Goal: Information Seeking & Learning: Learn about a topic

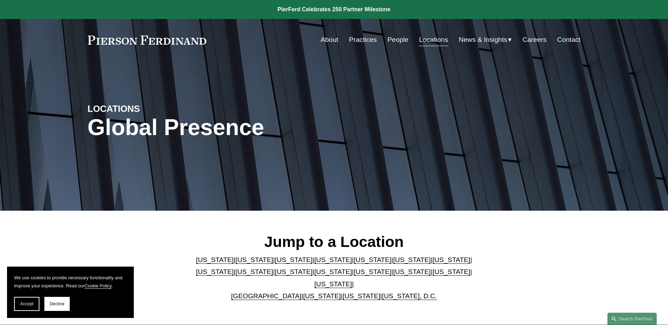
click at [234, 268] on link "Massachusetts" at bounding box center [215, 271] width 38 height 7
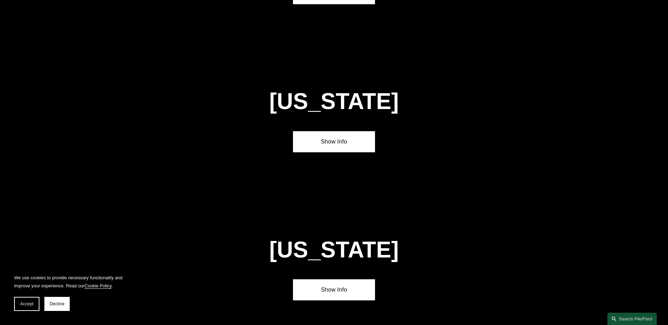
scroll to position [1358, 0]
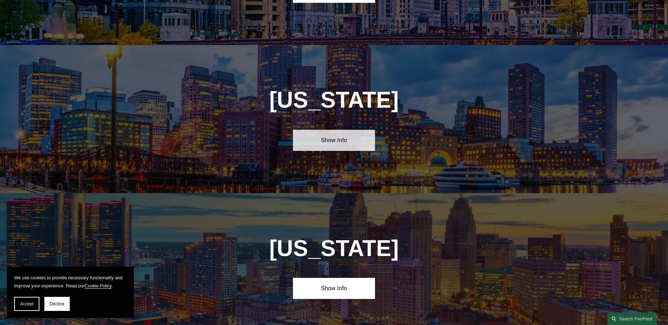
click at [334, 130] on link "Show Info" at bounding box center [334, 140] width 82 height 21
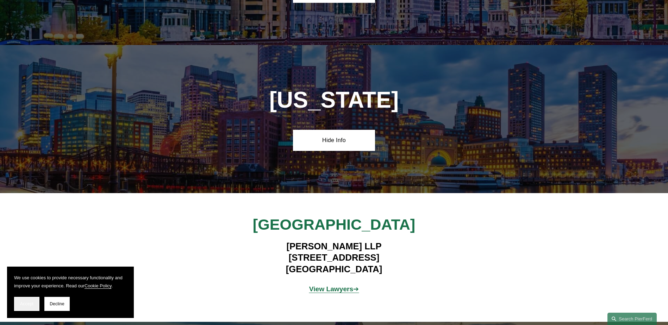
click at [31, 306] on span "Accept" at bounding box center [26, 304] width 13 height 5
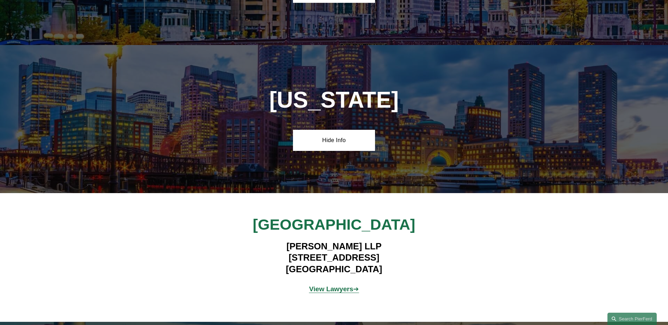
click at [330, 286] on strong "View Lawyers" at bounding box center [331, 289] width 44 height 7
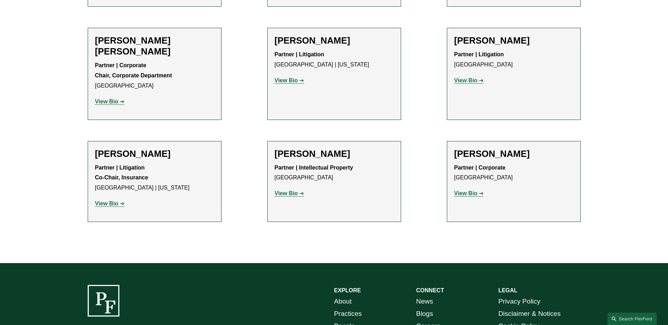
scroll to position [493, 0]
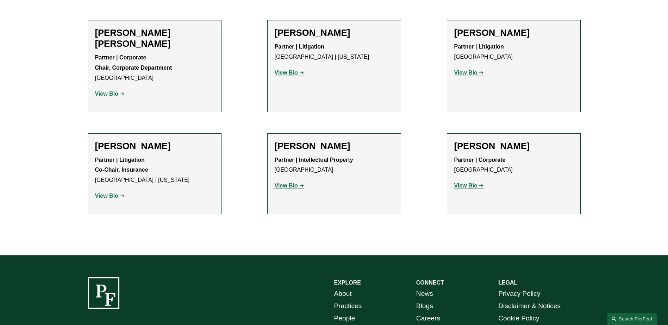
click at [104, 91] on strong "View Bio" at bounding box center [106, 94] width 23 height 6
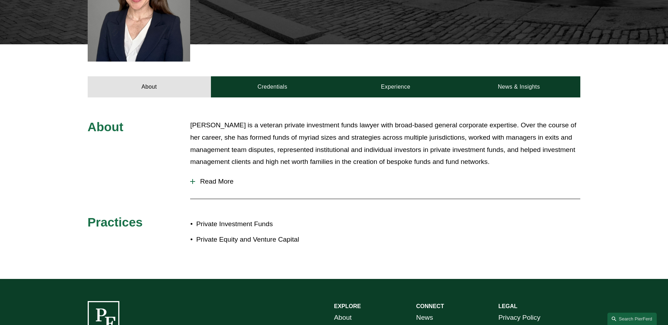
scroll to position [282, 0]
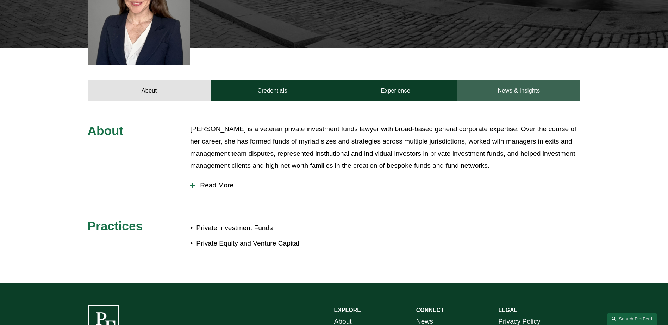
click at [514, 80] on link "News & Insights" at bounding box center [518, 90] width 123 height 21
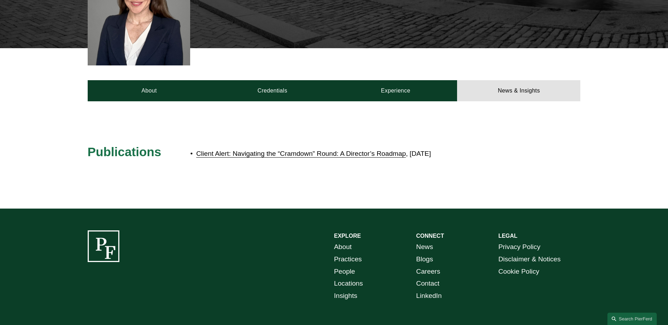
click at [271, 150] on link "Client Alert: Navigating the “Cramdown” Round: A Director’s Roadmap" at bounding box center [301, 153] width 210 height 7
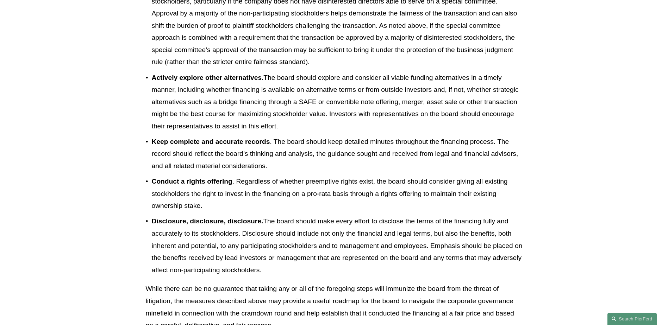
scroll to position [1127, 0]
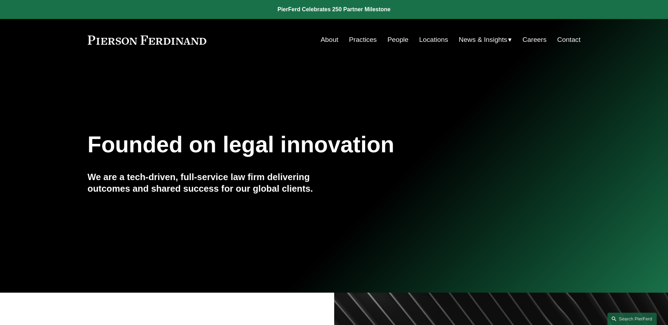
click at [361, 40] on link "Practices" at bounding box center [363, 39] width 28 height 13
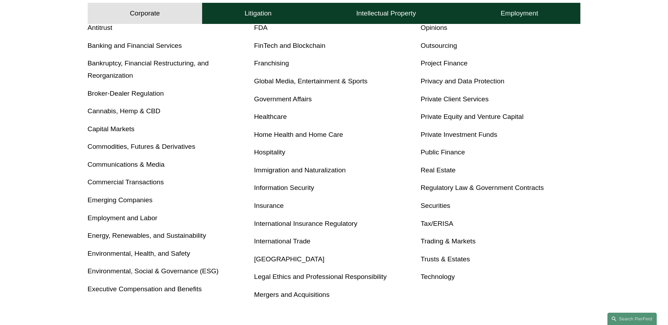
scroll to position [317, 0]
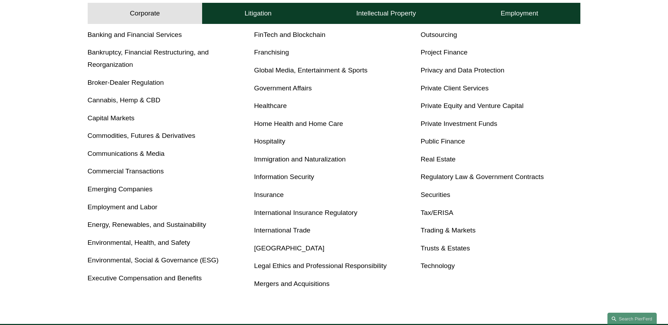
click at [127, 190] on link "Emerging Companies" at bounding box center [120, 189] width 65 height 7
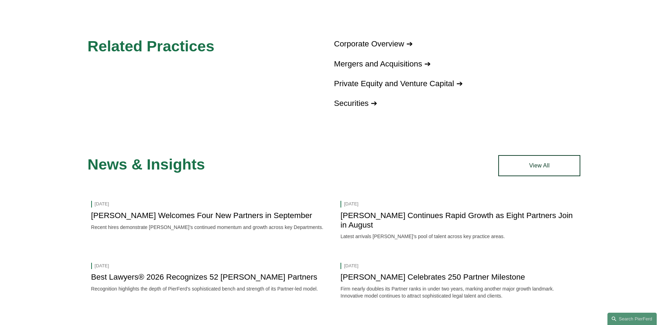
scroll to position [563, 0]
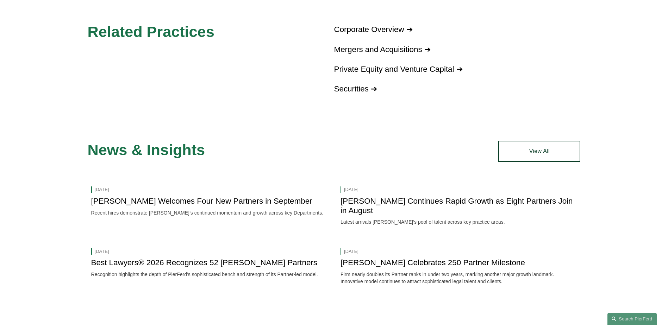
click at [173, 202] on link "Pierson Ferdinand Welcomes Four New Partners in September" at bounding box center [201, 201] width 221 height 9
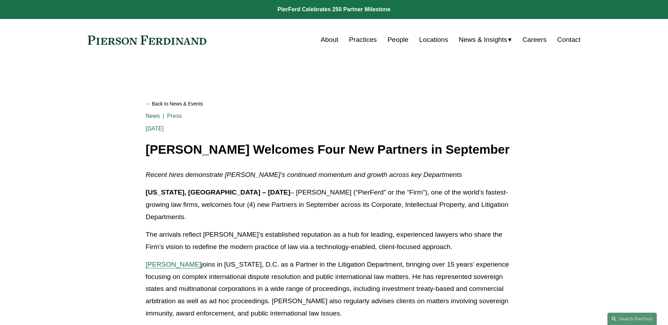
click at [360, 38] on link "Practices" at bounding box center [363, 39] width 28 height 13
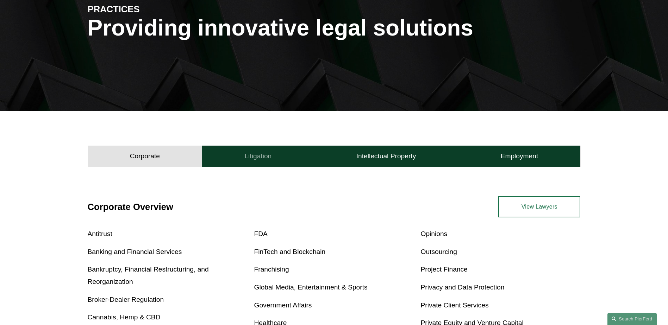
scroll to position [141, 0]
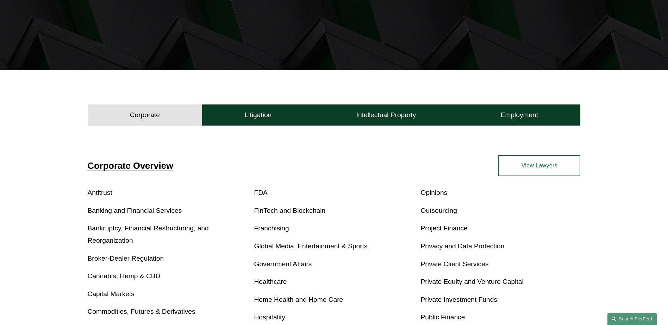
click at [530, 167] on link "View Lawyers" at bounding box center [539, 165] width 82 height 21
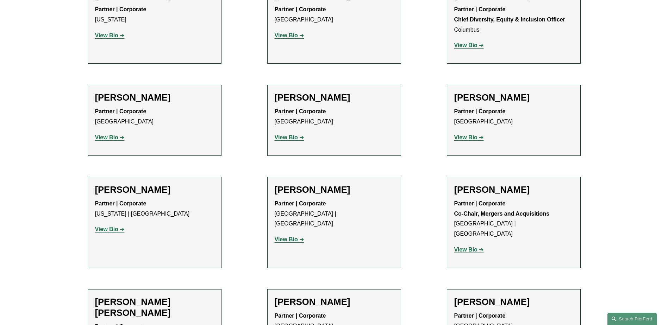
scroll to position [739, 0]
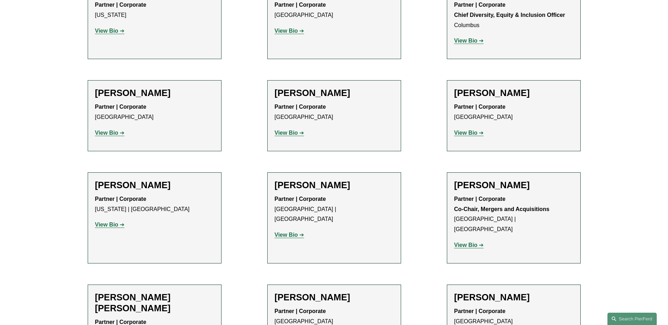
click at [282, 130] on strong "View Bio" at bounding box center [286, 133] width 23 height 6
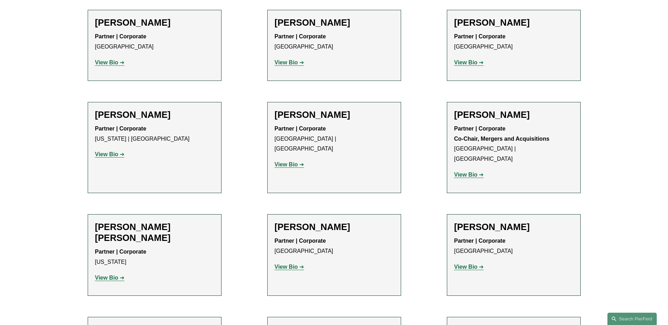
scroll to position [845, 0]
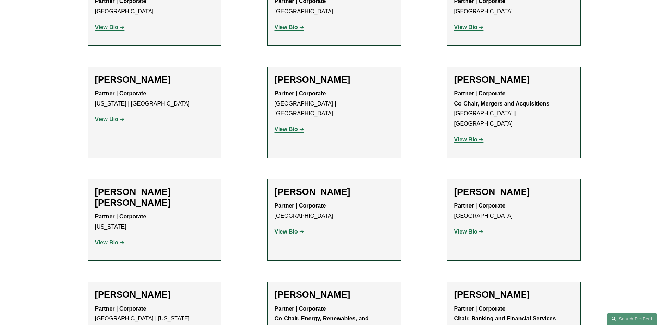
click at [462, 137] on strong "View Bio" at bounding box center [465, 140] width 23 height 6
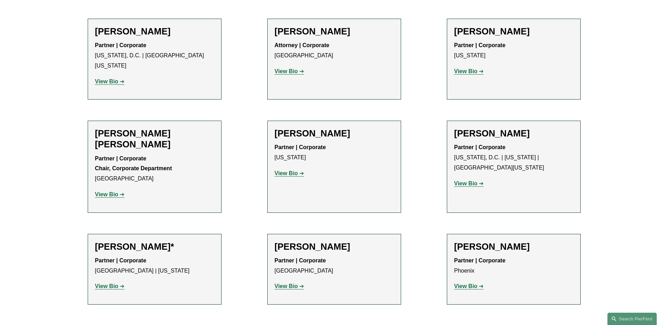
scroll to position [1303, 0]
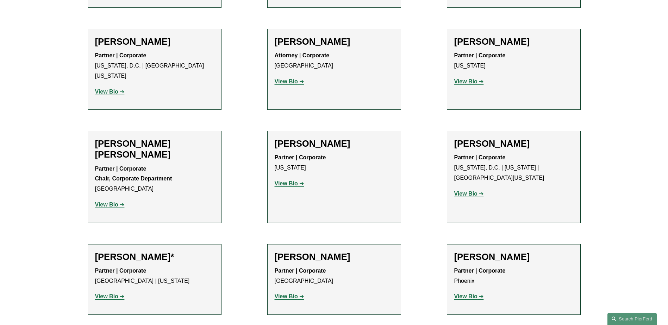
click at [107, 202] on strong "View Bio" at bounding box center [106, 205] width 23 height 6
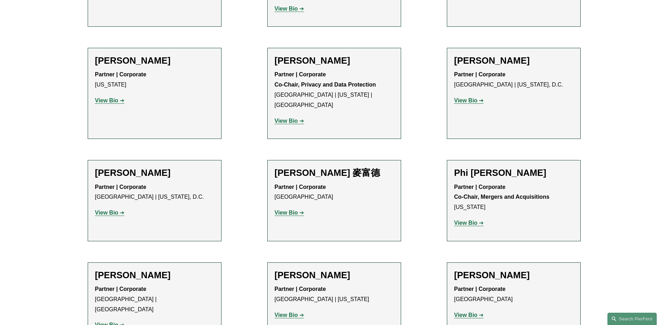
scroll to position [2606, 0]
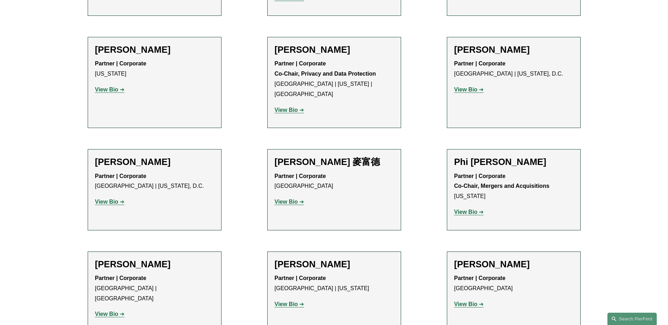
click at [462, 209] on strong "View Bio" at bounding box center [465, 212] width 23 height 6
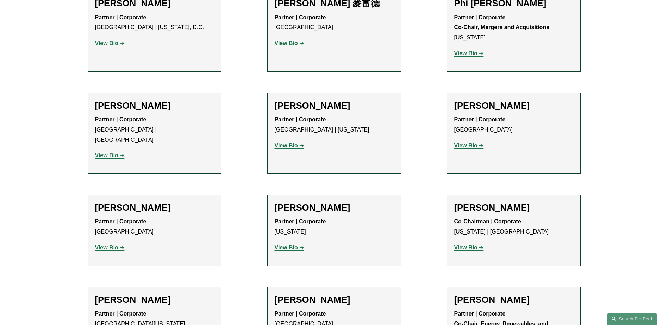
scroll to position [2782, 0]
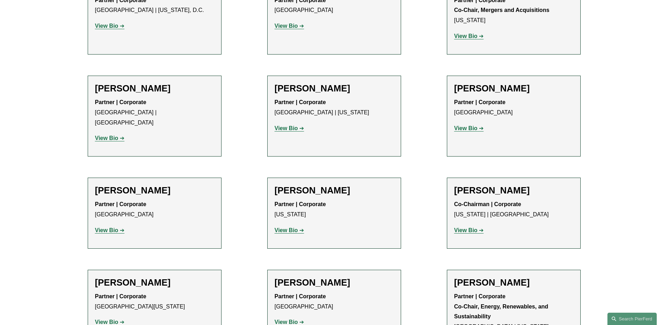
click at [467, 227] on strong "View Bio" at bounding box center [465, 230] width 23 height 6
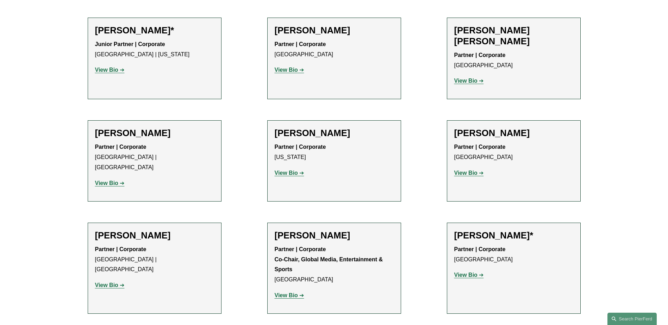
scroll to position [3275, 0]
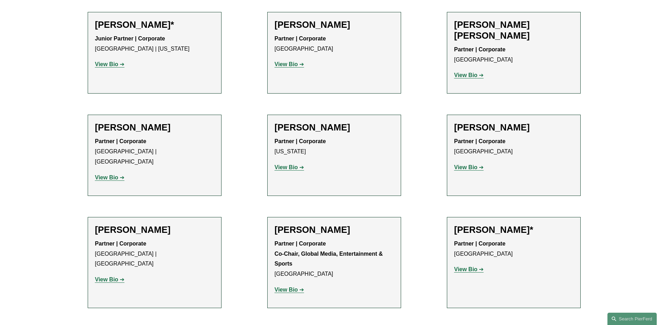
click at [287, 287] on strong "View Bio" at bounding box center [286, 290] width 23 height 6
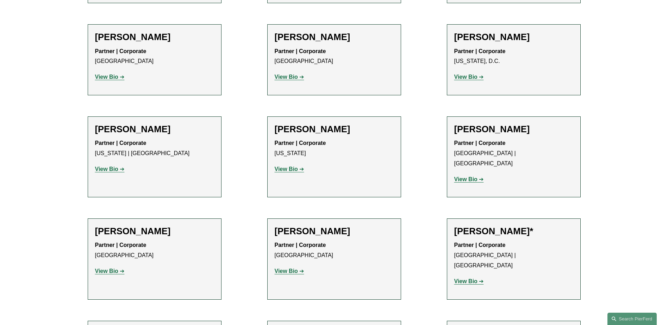
scroll to position [3909, 0]
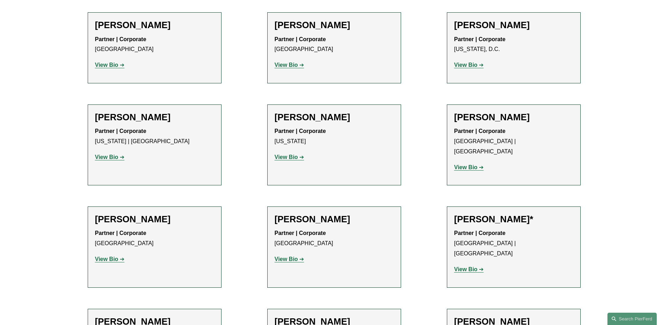
click at [292, 256] on strong "View Bio" at bounding box center [286, 259] width 23 height 6
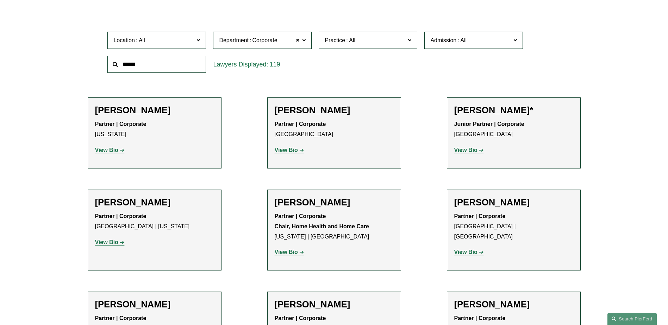
scroll to position [0, 0]
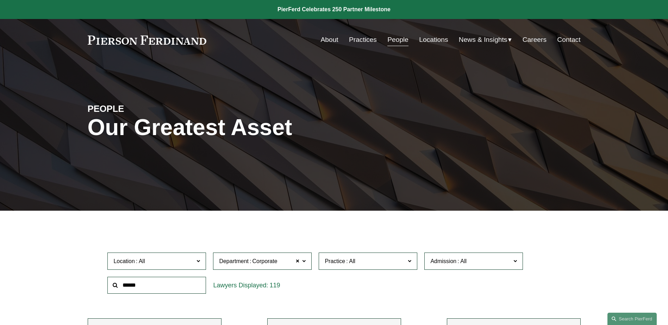
click at [431, 38] on link "Locations" at bounding box center [433, 39] width 29 height 13
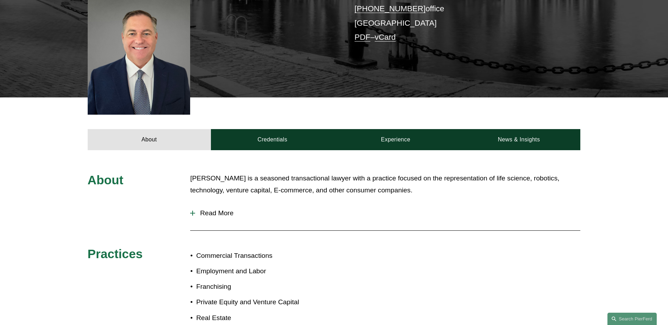
scroll to position [195, 0]
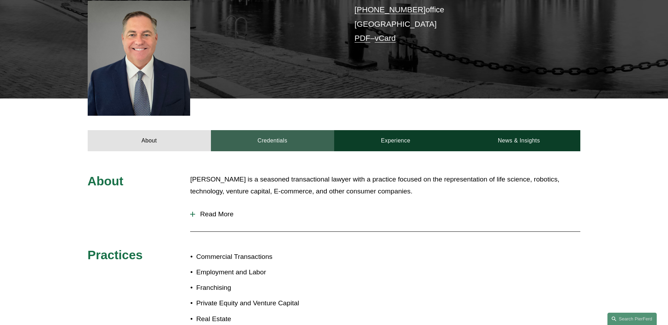
click at [283, 130] on link "Credentials" at bounding box center [272, 140] width 123 height 21
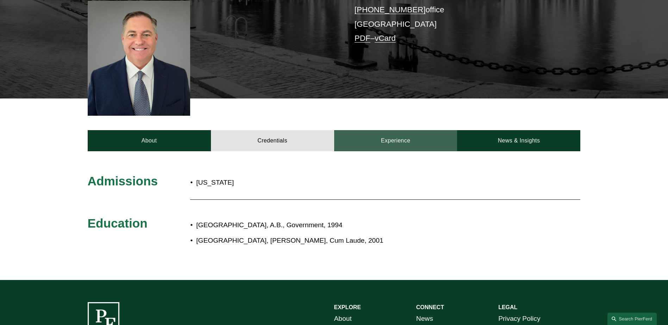
click at [388, 130] on link "Experience" at bounding box center [395, 140] width 123 height 21
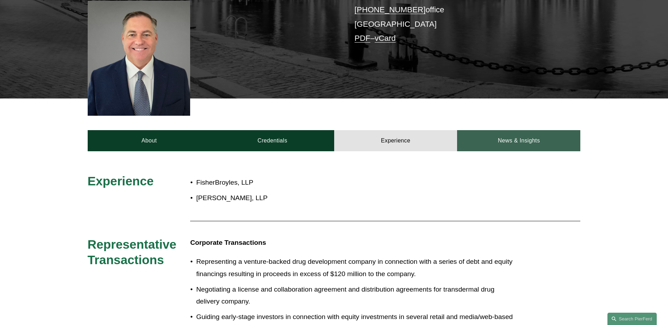
click at [512, 135] on link "News & Insights" at bounding box center [518, 140] width 123 height 21
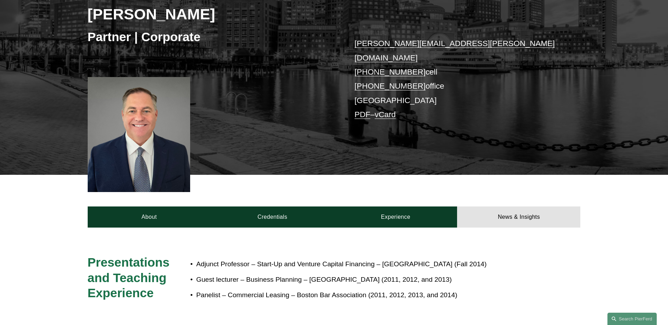
scroll to position [0, 0]
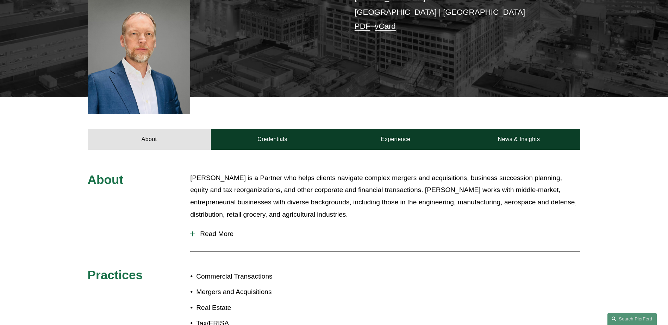
scroll to position [211, 0]
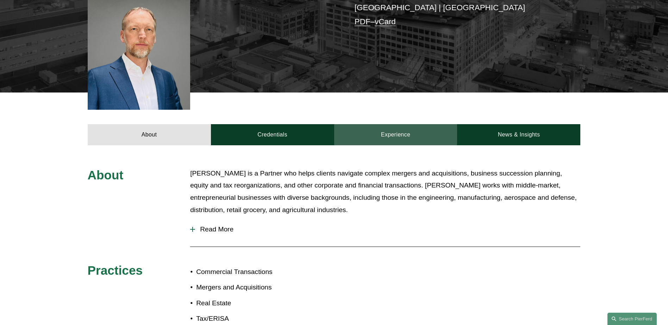
click at [401, 124] on link "Experience" at bounding box center [395, 134] width 123 height 21
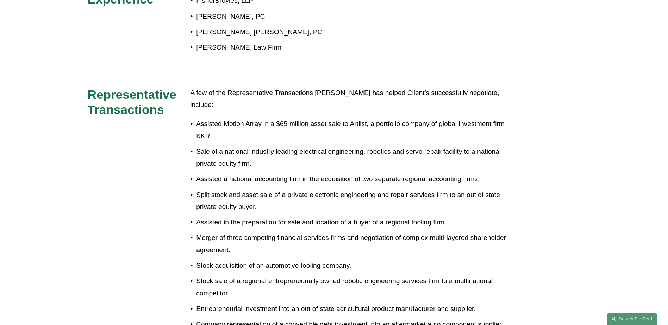
scroll to position [106, 0]
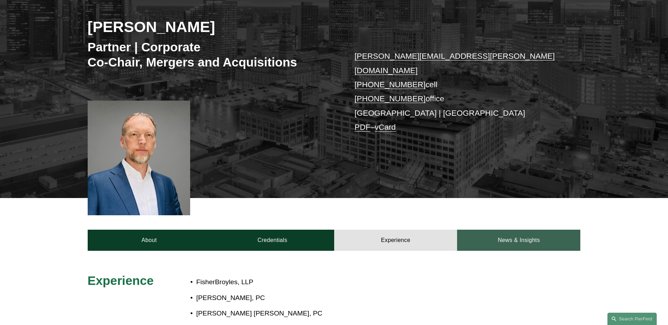
click at [508, 230] on link "News & Insights" at bounding box center [518, 240] width 123 height 21
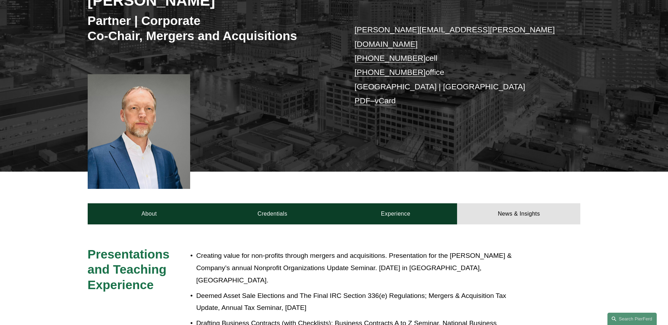
scroll to position [0, 0]
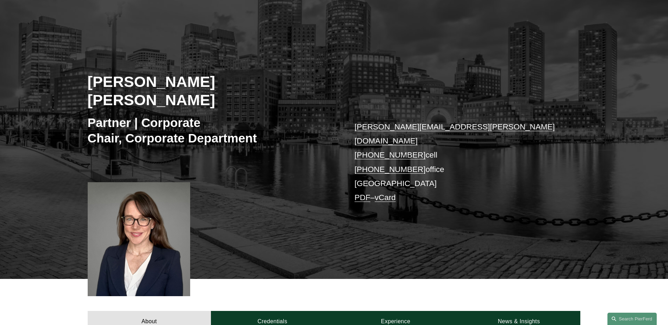
scroll to position [141, 0]
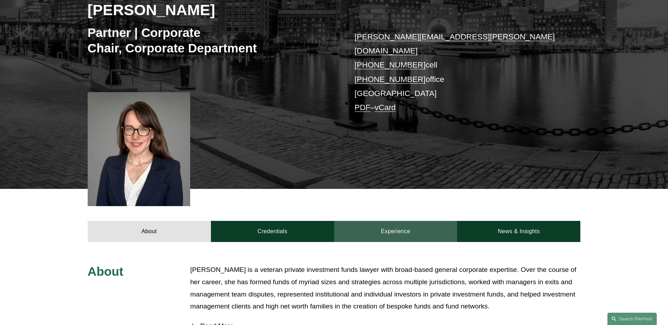
click at [405, 221] on link "Experience" at bounding box center [395, 231] width 123 height 21
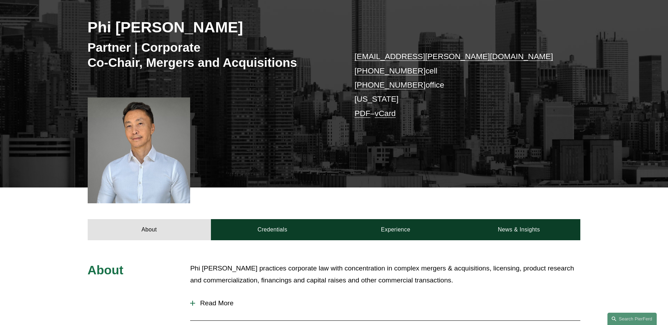
scroll to position [106, 0]
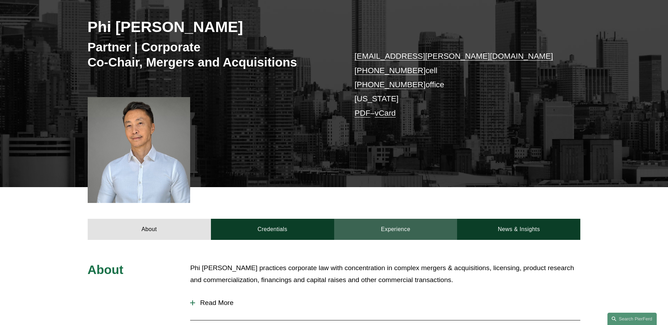
click at [387, 229] on link "Experience" at bounding box center [395, 229] width 123 height 21
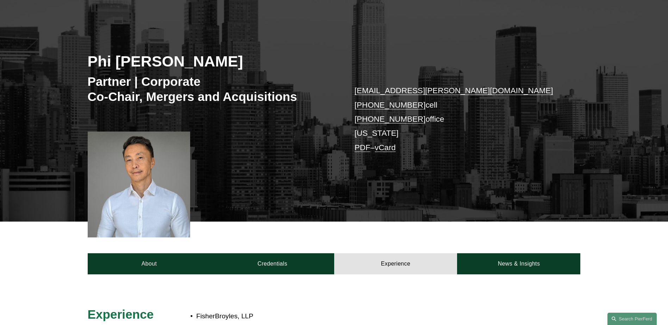
scroll to position [70, 0]
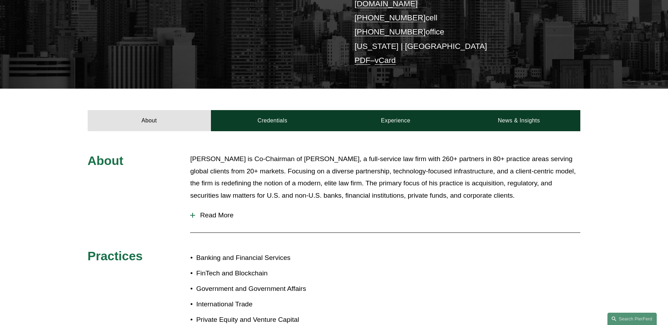
scroll to position [176, 0]
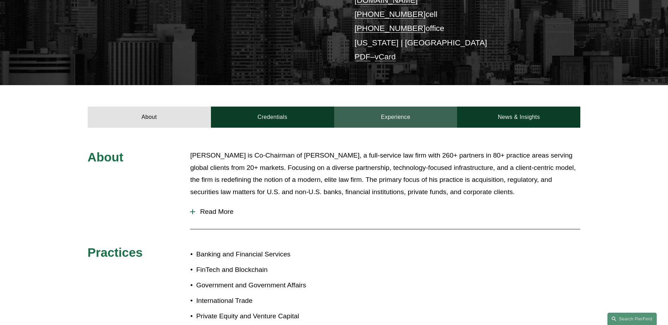
click at [401, 107] on link "Experience" at bounding box center [395, 117] width 123 height 21
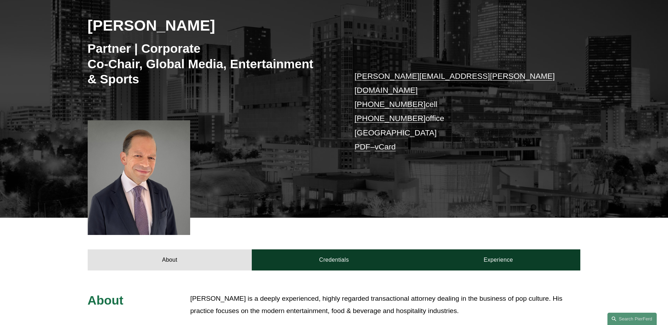
scroll to position [141, 0]
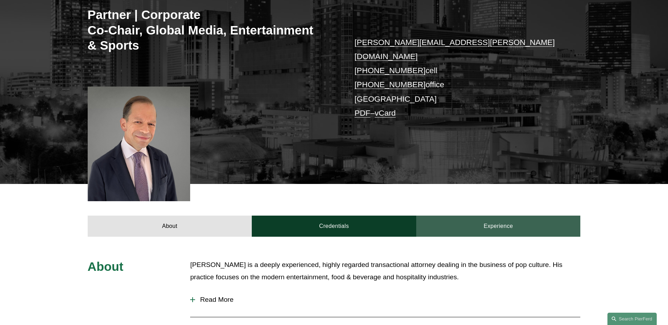
click at [471, 216] on link "Experience" at bounding box center [498, 226] width 164 height 21
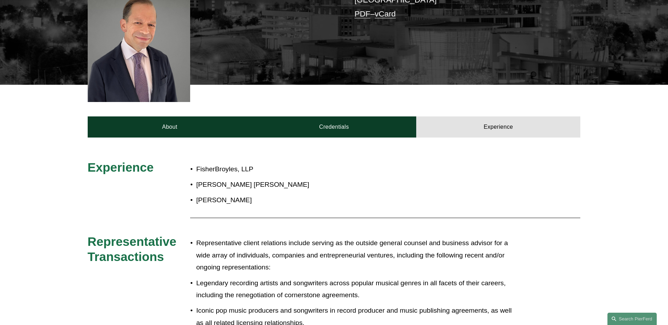
scroll to position [246, 0]
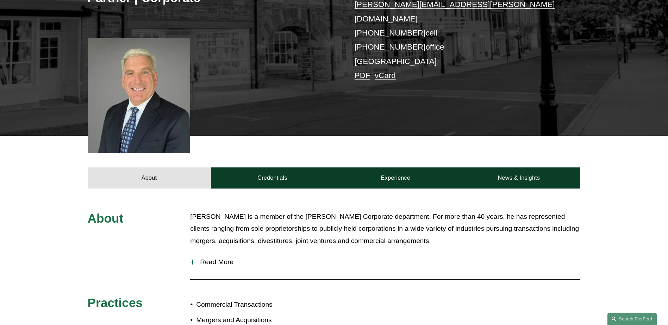
scroll to position [176, 0]
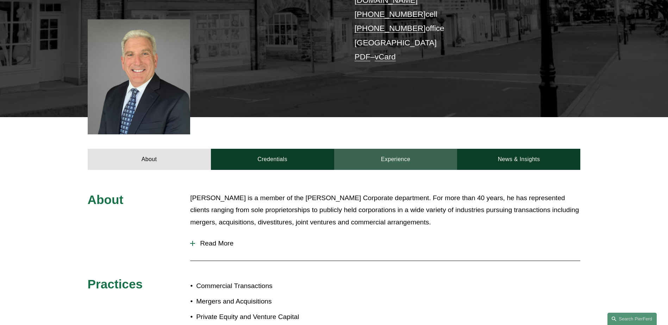
click at [411, 149] on link "Experience" at bounding box center [395, 159] width 123 height 21
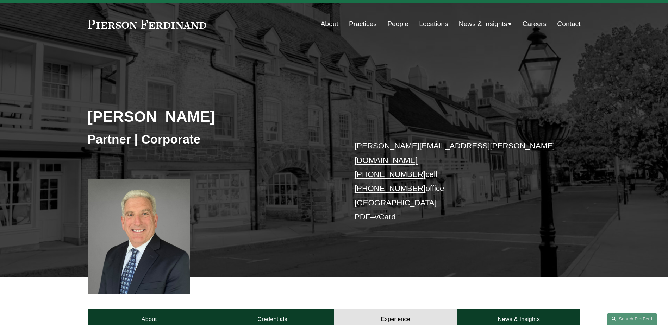
scroll to position [0, 0]
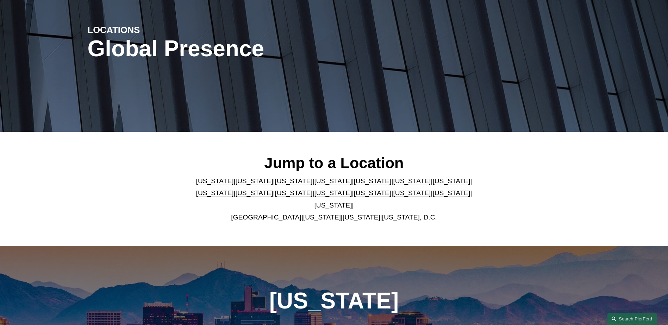
scroll to position [106, 0]
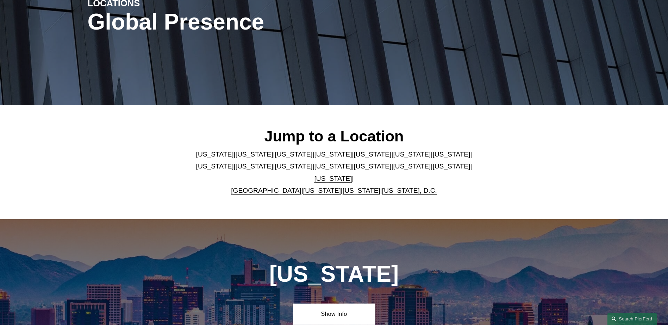
click at [275, 157] on link "Colorado" at bounding box center [294, 154] width 38 height 7
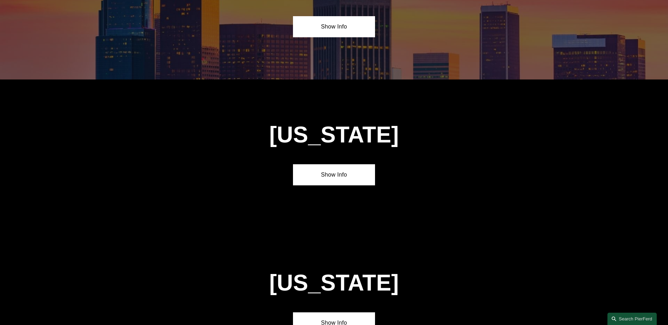
scroll to position [616, 0]
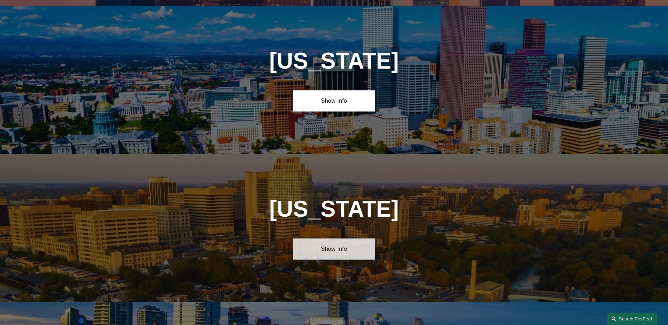
click at [332, 248] on link "Show Info" at bounding box center [334, 249] width 82 height 21
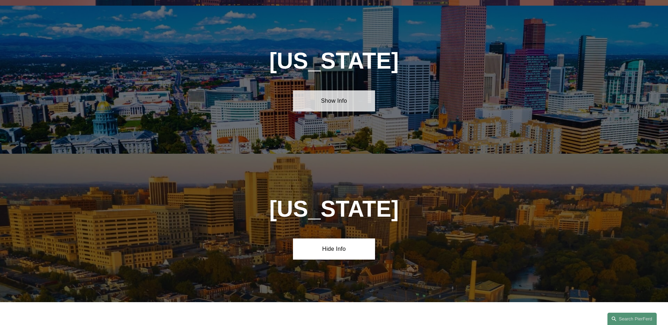
click at [329, 92] on link "Show Info" at bounding box center [334, 100] width 82 height 21
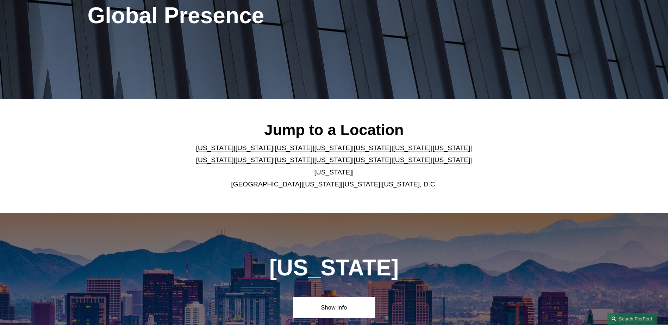
scroll to position [106, 0]
